Goal: Use online tool/utility: Use online tool/utility

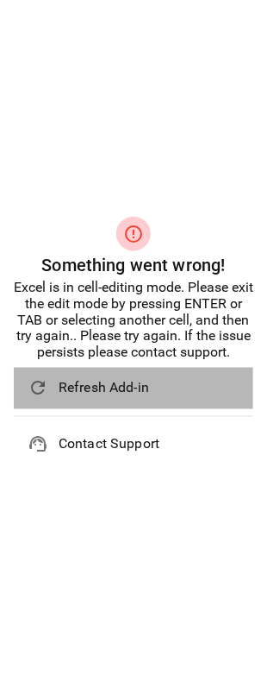
click at [113, 390] on span "Refresh Add-in" at bounding box center [149, 388] width 181 height 21
